Goal: Task Accomplishment & Management: Manage account settings

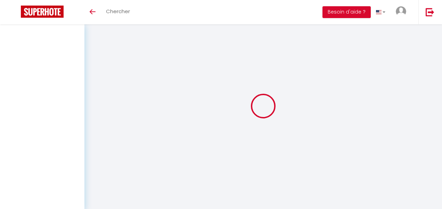
select select
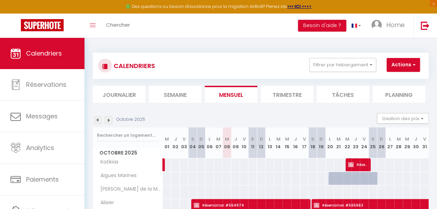
scroll to position [90, 0]
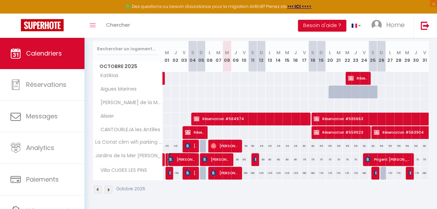
click at [181, 154] on span "[PERSON_NAME]" at bounding box center [182, 159] width 28 height 13
select select "OK"
select select "KO"
select select "0"
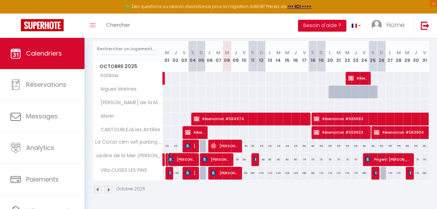
select select "1"
select select
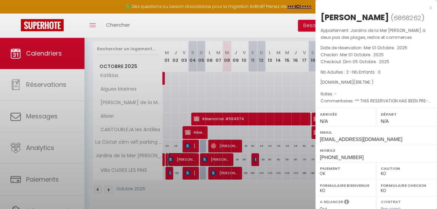
select select "45247"
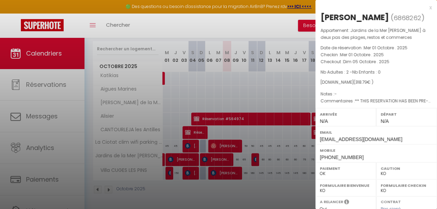
click at [212, 155] on div at bounding box center [218, 104] width 437 height 209
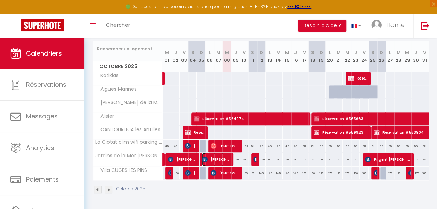
click at [212, 155] on span "[PERSON_NAME]" at bounding box center [216, 159] width 28 height 13
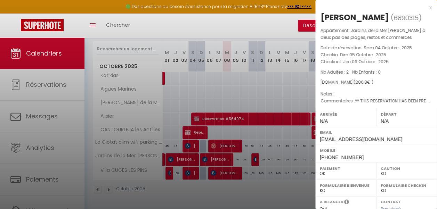
click at [218, 95] on div at bounding box center [218, 104] width 437 height 209
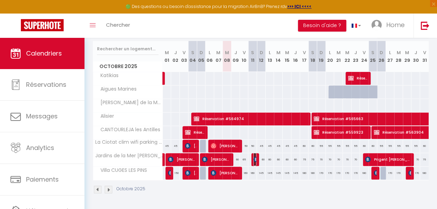
click at [253, 157] on img at bounding box center [256, 160] width 6 height 6
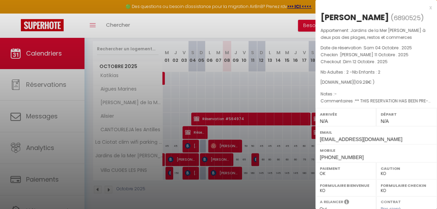
click at [257, 75] on div at bounding box center [218, 104] width 437 height 209
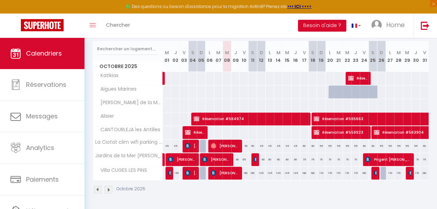
click at [301, 159] on div "75" at bounding box center [304, 159] width 9 height 13
type input "75"
type input "Ven 17 Octobre 2025"
type input "[DATE]"
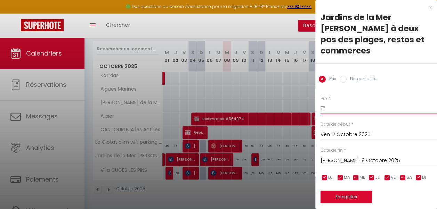
click at [331, 108] on input "75" at bounding box center [379, 108] width 116 height 13
type input "70"
click at [345, 161] on input "[DATE]" at bounding box center [379, 160] width 116 height 9
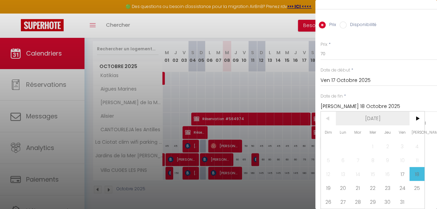
scroll to position [59, 0]
click at [328, 185] on span "19" at bounding box center [328, 188] width 15 height 14
type input "Dim 19 Octobre 2025"
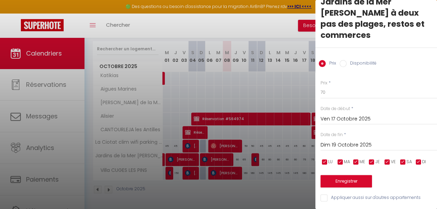
scroll to position [21, 0]
click at [350, 175] on button "Enregistrer" at bounding box center [346, 181] width 51 height 13
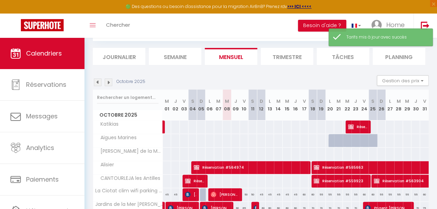
scroll to position [90, 0]
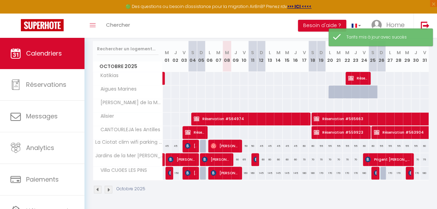
click at [318, 159] on div "70" at bounding box center [321, 159] width 9 height 13
type input "70"
type input "Dim 19 Octobre 2025"
type input "Lun 20 Octobre 2025"
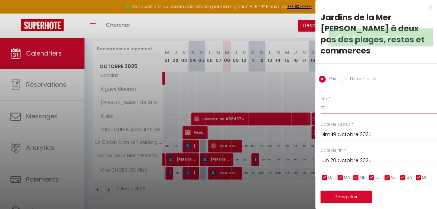
click at [331, 108] on input "70" at bounding box center [379, 108] width 116 height 13
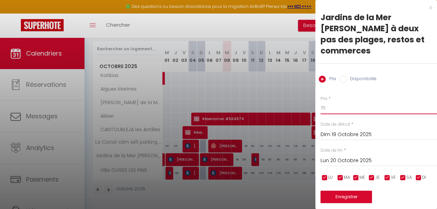
type input "7"
type input "65"
click at [350, 159] on input "Lun 20 Octobre 2025" at bounding box center [379, 160] width 116 height 9
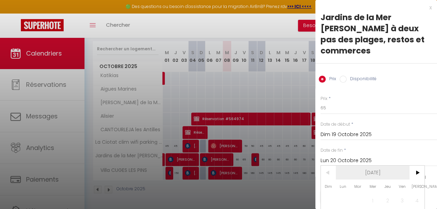
scroll to position [59, 0]
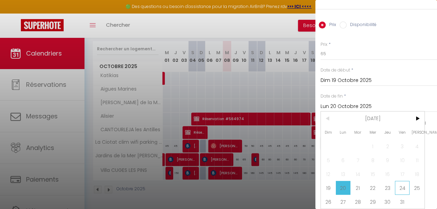
click at [405, 186] on span "24" at bounding box center [402, 188] width 15 height 14
type input "Ven 24 Octobre 2025"
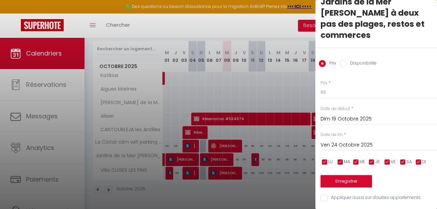
scroll to position [21, 0]
click at [360, 175] on button "Enregistrer" at bounding box center [346, 181] width 51 height 13
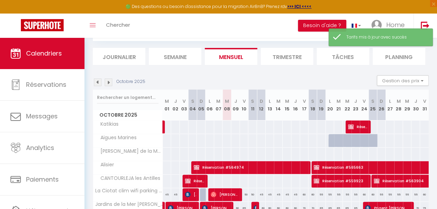
scroll to position [90, 0]
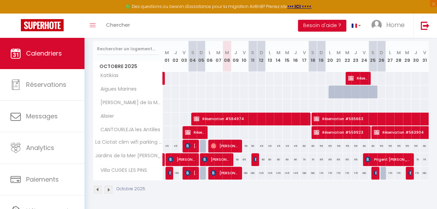
click at [412, 158] on div "70" at bounding box center [415, 159] width 9 height 13
type input "70"
type input "Jeu 30 Octobre 2025"
type input "Ven 31 Octobre 2025"
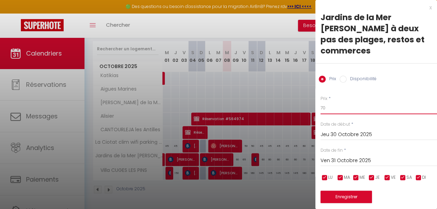
click at [330, 107] on input "70" at bounding box center [379, 108] width 116 height 13
type input "7"
type input "65"
click at [354, 198] on button "Enregistrer" at bounding box center [346, 197] width 51 height 13
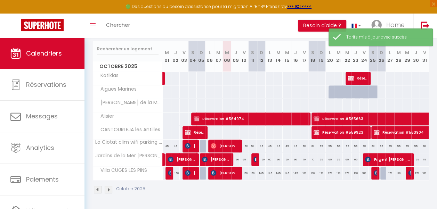
click at [420, 158] on div "75" at bounding box center [424, 159] width 9 height 13
type input "75"
type input "Ven 31 Octobre 2025"
type input "Sam 01 Novembre 2025"
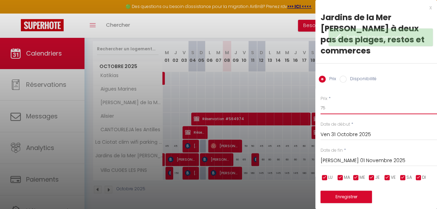
click at [333, 108] on input "75" at bounding box center [379, 108] width 116 height 13
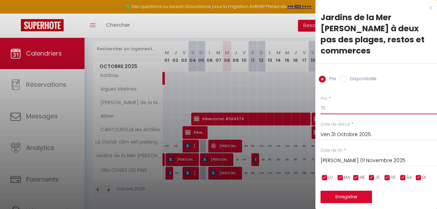
type input "70"
click at [350, 162] on input "Sam 01 Novembre 2025" at bounding box center [379, 160] width 116 height 9
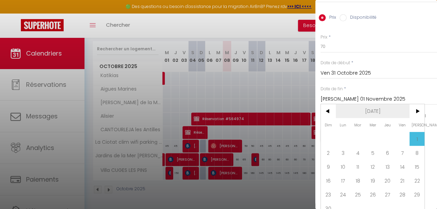
scroll to position [65, 0]
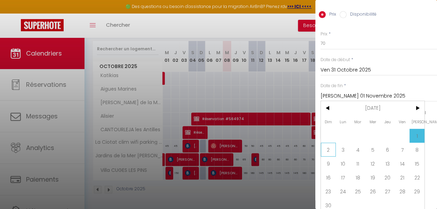
click at [324, 148] on span "2" at bounding box center [328, 150] width 15 height 14
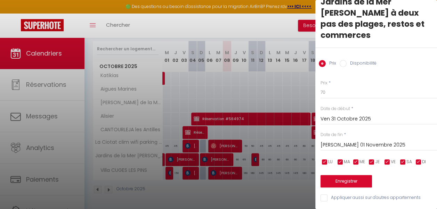
type input "Dim 02 Novembre 2025"
click at [345, 175] on button "Enregistrer" at bounding box center [346, 181] width 51 height 13
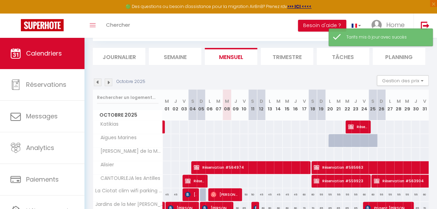
scroll to position [90, 0]
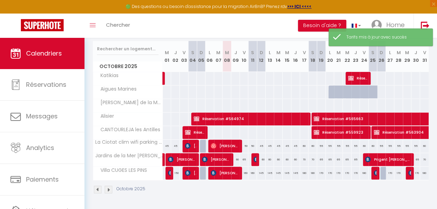
click at [235, 157] on div "60" at bounding box center [235, 159] width 9 height 13
type input "60"
type input "Jeu 09 Octobre 2025"
type input "Ven 10 Octobre 2025"
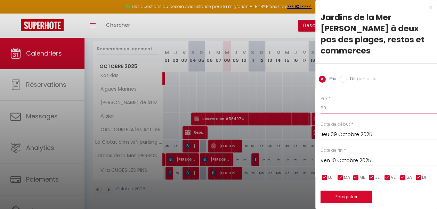
click at [329, 108] on input "60" at bounding box center [379, 108] width 116 height 13
type input "6"
type input "57"
click at [346, 195] on button "Enregistrer" at bounding box center [346, 197] width 51 height 13
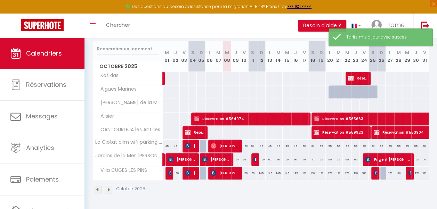
click at [243, 159] on div "65" at bounding box center [244, 159] width 9 height 13
type input "65"
type input "Ven 10 Octobre 2025"
type input "Sam 11 Octobre 2025"
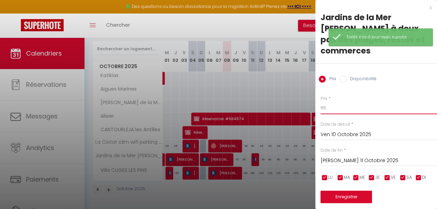
click at [331, 108] on input "65" at bounding box center [379, 108] width 116 height 13
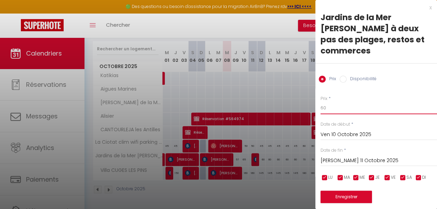
type input "60"
click at [337, 197] on button "Enregistrer" at bounding box center [346, 197] width 51 height 13
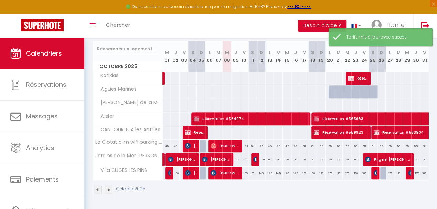
click at [236, 157] on div "57" at bounding box center [235, 159] width 9 height 13
type input "57"
type input "Jeu 09 Octobre 2025"
type input "Ven 10 Octobre 2025"
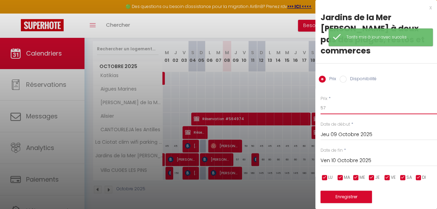
click at [333, 107] on input "57" at bounding box center [379, 108] width 116 height 13
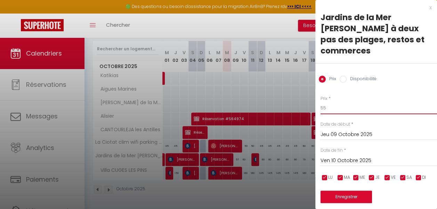
type input "55"
click at [345, 198] on button "Enregistrer" at bounding box center [346, 197] width 51 height 13
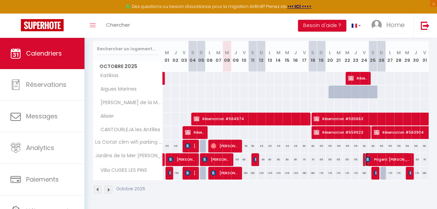
click at [395, 153] on span "Prigent [PERSON_NAME]" at bounding box center [387, 159] width 45 height 13
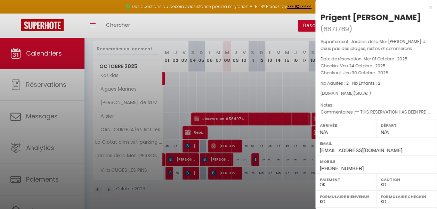
click at [231, 83] on div at bounding box center [218, 104] width 437 height 209
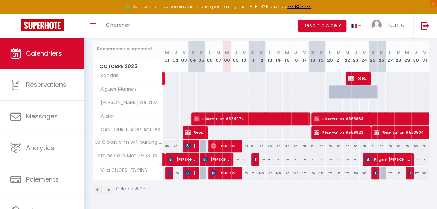
click at [260, 158] on div "60" at bounding box center [261, 159] width 9 height 13
type input "60"
type input "Dim 12 Octobre 2025"
type input "Lun 13 Octobre 2025"
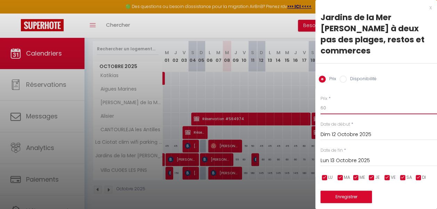
click at [330, 107] on input "60" at bounding box center [379, 108] width 116 height 13
type input "6"
type input "57"
click at [354, 162] on input "Lun 13 Octobre 2025" at bounding box center [379, 160] width 116 height 9
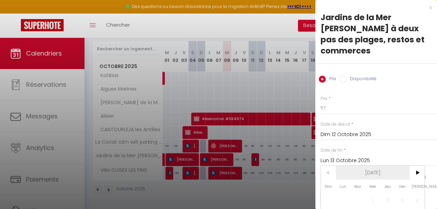
scroll to position [59, 0]
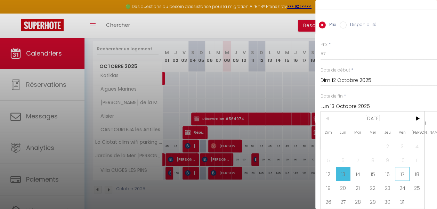
click at [403, 167] on span "17" at bounding box center [402, 174] width 15 height 14
type input "Ven 17 Octobre 2025"
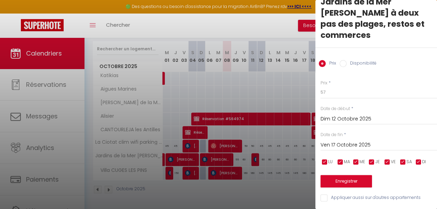
scroll to position [21, 0]
click at [349, 175] on button "Enregistrer" at bounding box center [346, 181] width 51 height 13
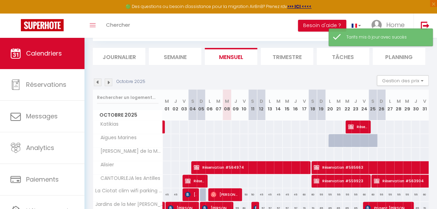
scroll to position [90, 0]
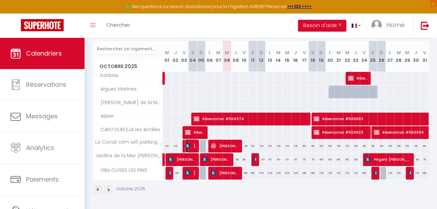
click at [191, 140] on span "[PERSON_NAME]" at bounding box center [190, 145] width 11 height 13
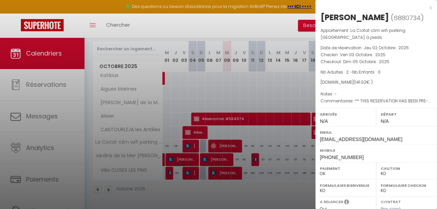
click at [223, 139] on div at bounding box center [218, 104] width 437 height 209
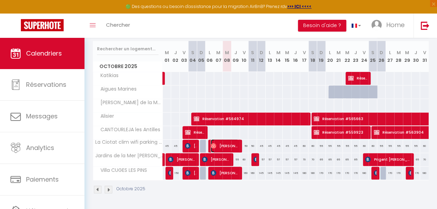
click at [223, 139] on span "[PERSON_NAME]" at bounding box center [225, 145] width 28 height 13
select select "OK"
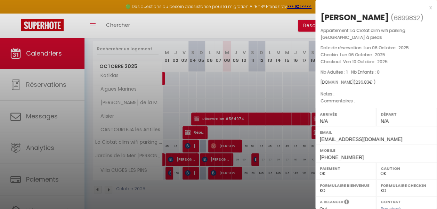
click at [230, 72] on div at bounding box center [218, 104] width 437 height 209
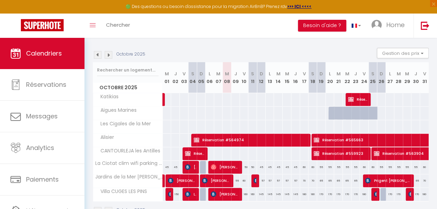
scroll to position [79, 0]
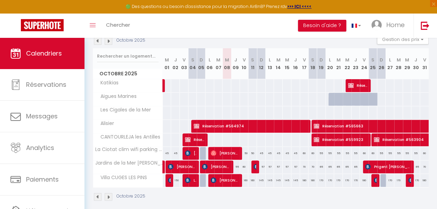
click at [310, 101] on div at bounding box center [312, 99] width 9 height 13
type input "[DATE]"
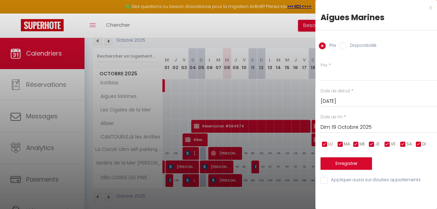
click at [371, 127] on input "Dim 19 Octobre 2025" at bounding box center [379, 127] width 116 height 9
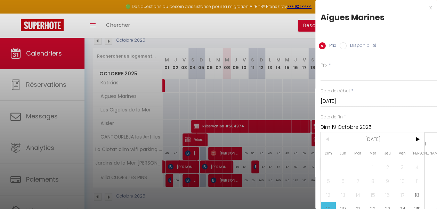
scroll to position [26, 0]
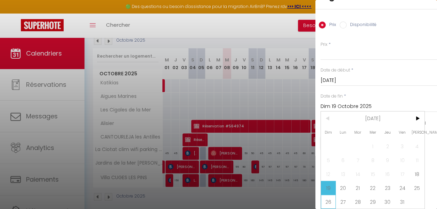
click at [326, 195] on span "26" at bounding box center [328, 202] width 15 height 14
type input "Dim 26 Octobre 2025"
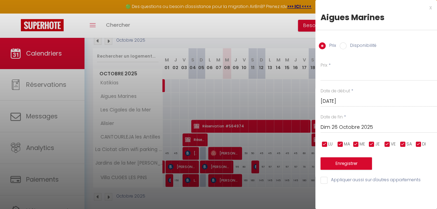
scroll to position [0, 0]
click at [346, 44] on input "Disponibilité" at bounding box center [343, 45] width 7 height 7
radio input "true"
radio input "false"
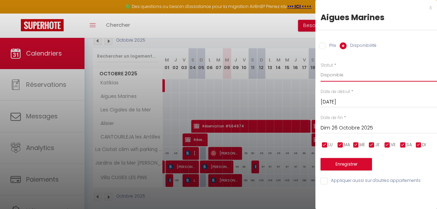
click at [346, 76] on select "Disponible Indisponible" at bounding box center [379, 74] width 116 height 13
select select "0"
click at [321, 68] on select "Disponible Indisponible" at bounding box center [379, 74] width 116 height 13
click at [352, 163] on button "Enregistrer" at bounding box center [346, 164] width 51 height 13
